Goal: Transaction & Acquisition: Purchase product/service

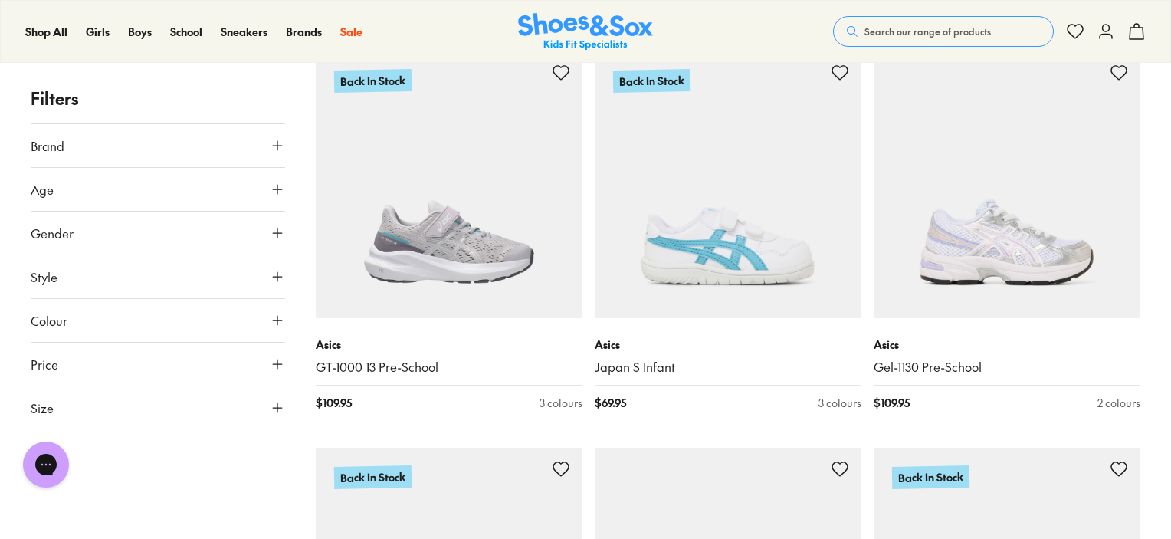
scroll to position [5591, 0]
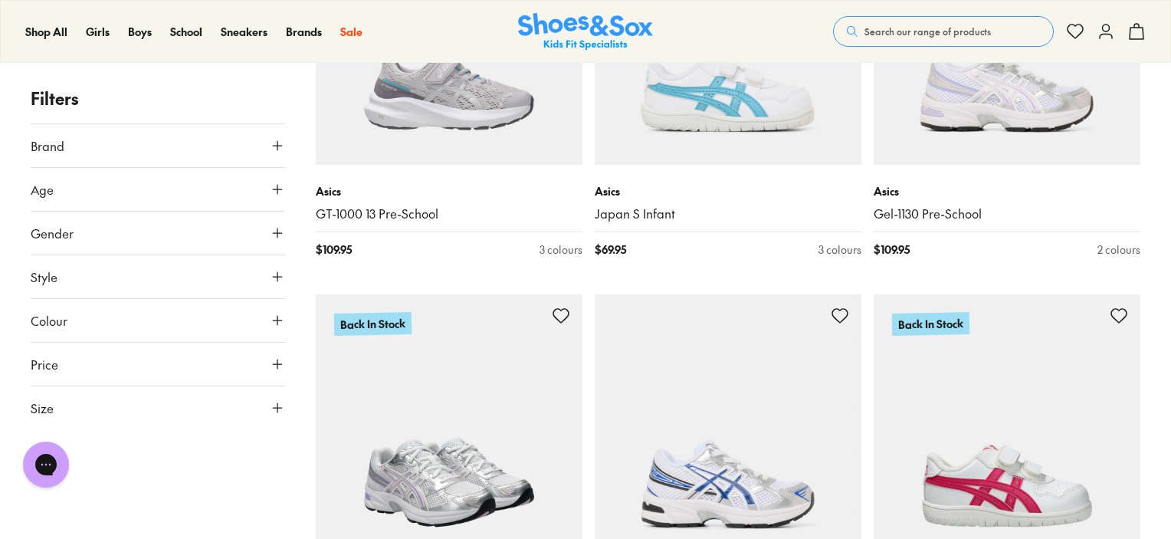
click at [442, 381] on img at bounding box center [449, 427] width 267 height 267
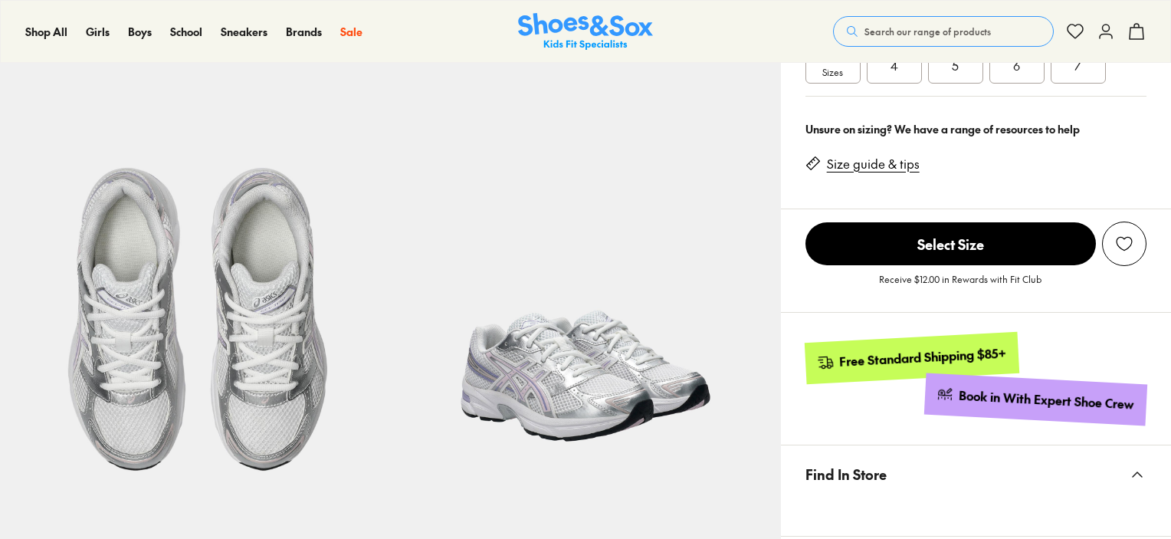
scroll to position [690, 0]
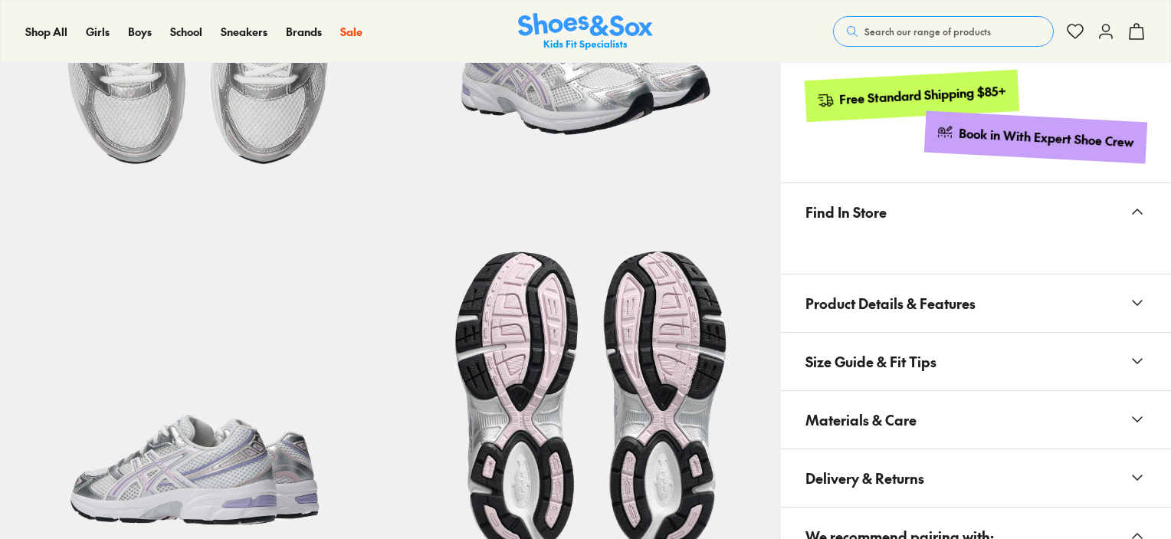
select select "*"
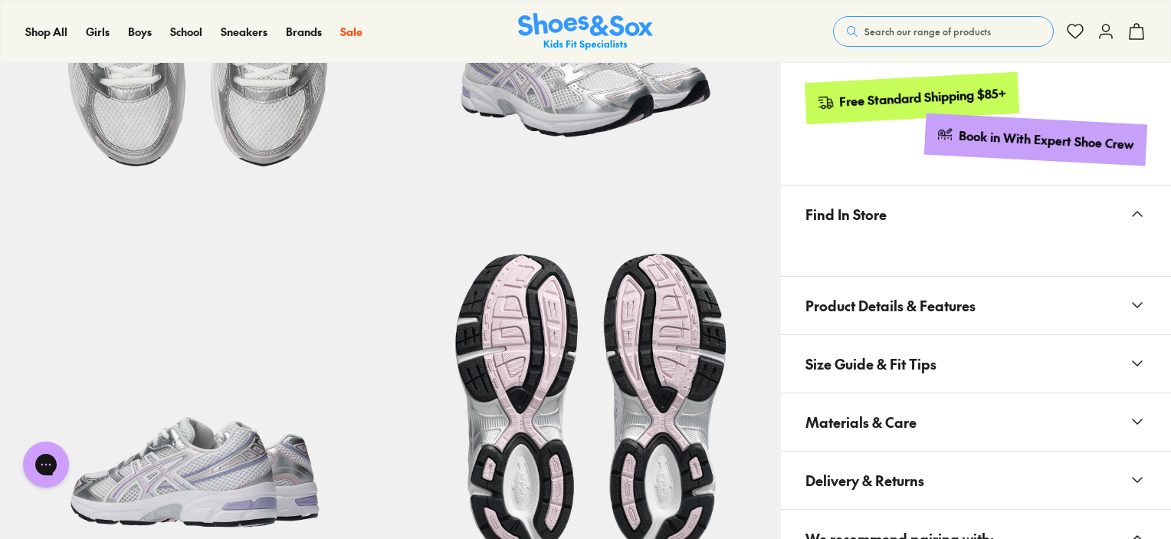
scroll to position [0, 0]
click at [929, 427] on button "Materials & Care" at bounding box center [976, 421] width 390 height 57
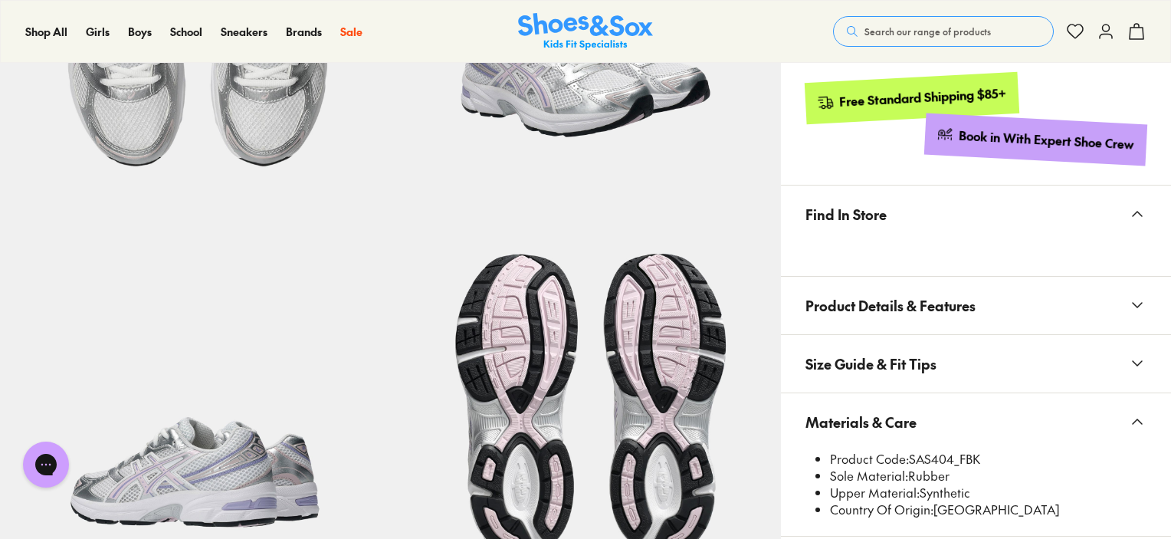
click at [929, 427] on button "Materials & Care" at bounding box center [976, 421] width 390 height 57
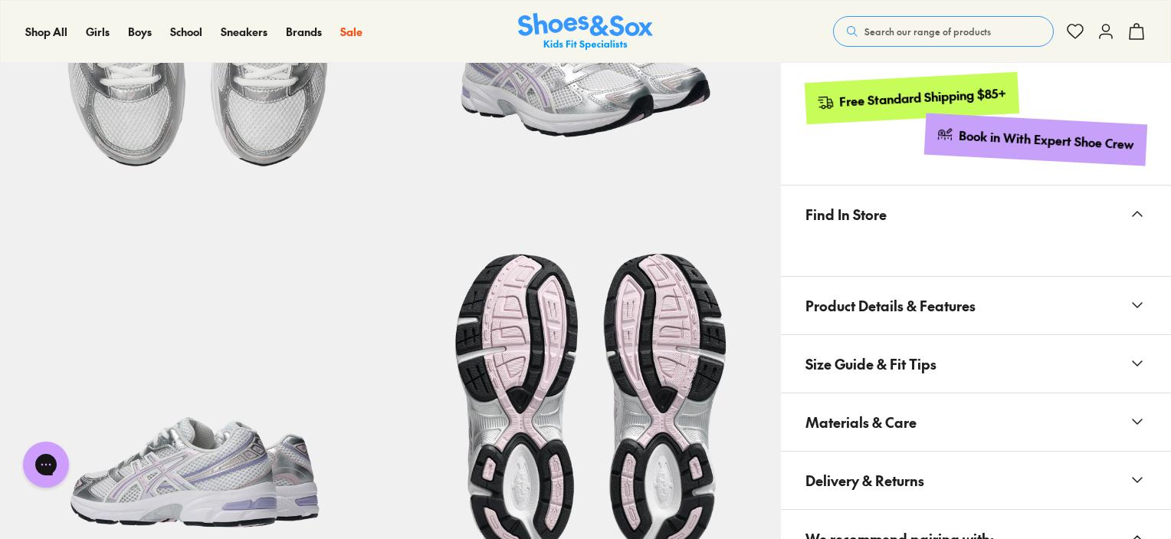
click at [929, 427] on button "Materials & Care" at bounding box center [976, 421] width 390 height 57
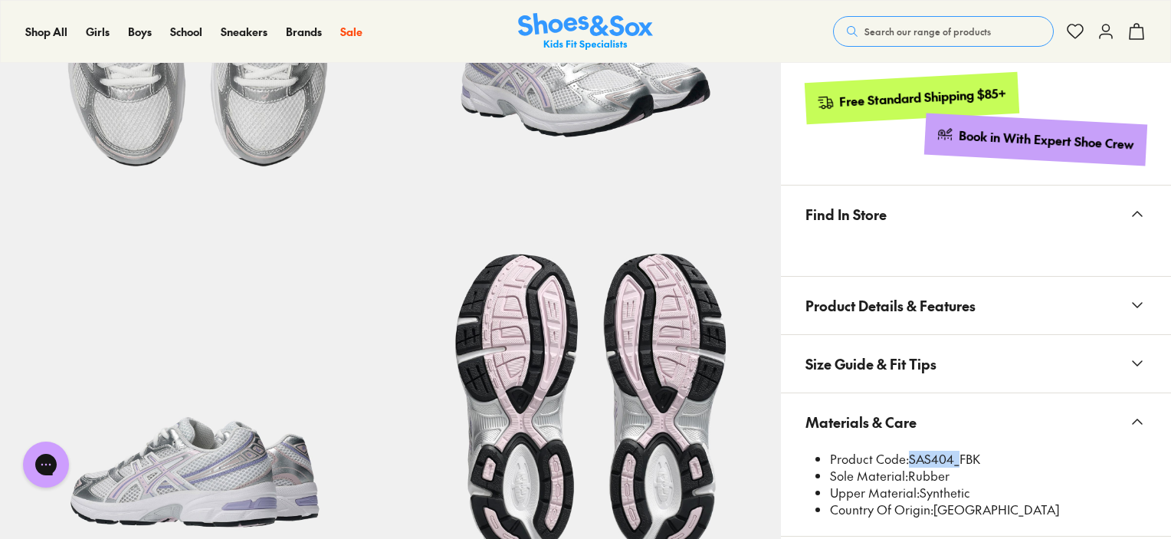
drag, startPoint x: 953, startPoint y: 461, endPoint x: 908, endPoint y: 459, distance: 44.5
click at [908, 459] on li "Product Code: SAS404_FBK" at bounding box center [988, 459] width 317 height 17
copy li "SAS404"
